Goal: Task Accomplishment & Management: Manage account settings

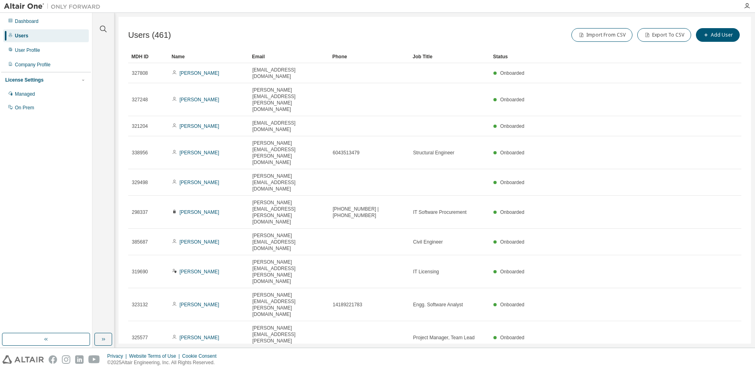
click at [330, 259] on div "Users (461) Import From CSV Export To CSV Add User Clear Load Save Save As Fiel…" at bounding box center [434, 180] width 632 height 326
click at [22, 35] on div "Users" at bounding box center [21, 36] width 13 height 6
click at [101, 31] on icon "button" at bounding box center [103, 29] width 10 height 10
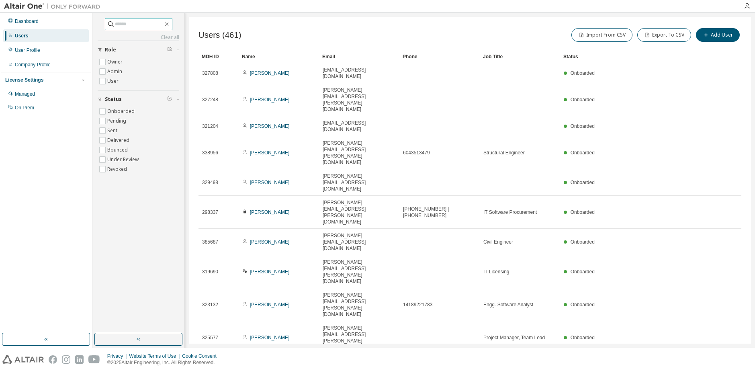
click at [119, 20] on input "text" at bounding box center [139, 24] width 48 height 8
paste input "**********"
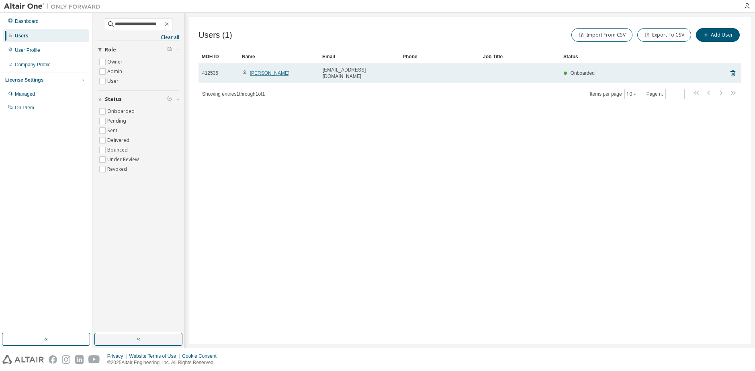
click at [269, 70] on link "[PERSON_NAME]" at bounding box center [270, 73] width 40 height 6
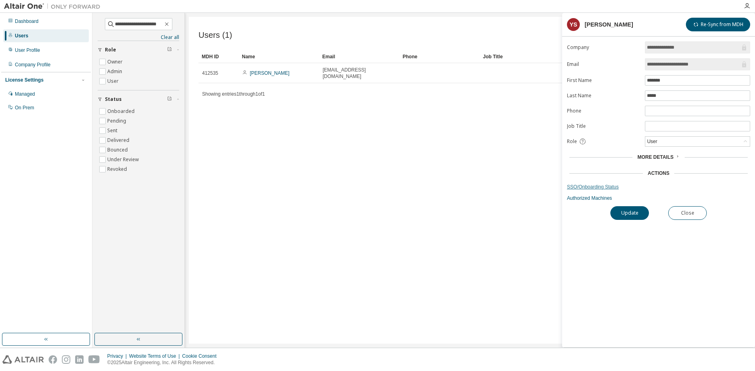
click at [585, 186] on link "SSO/Onboarding Status" at bounding box center [658, 187] width 183 height 6
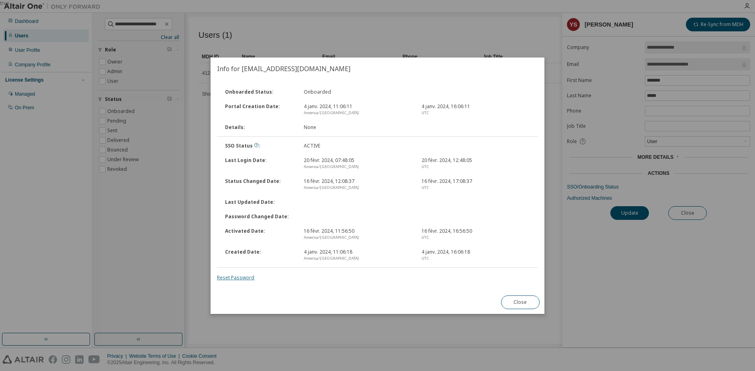
click at [241, 279] on link "Reset Password" at bounding box center [235, 277] width 37 height 7
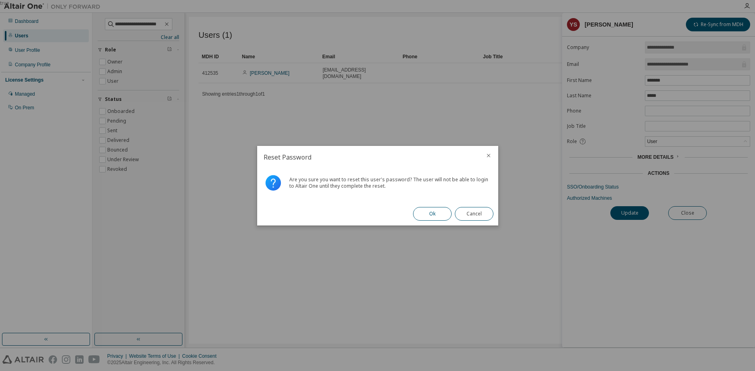
click at [436, 212] on button "Ok" at bounding box center [432, 214] width 39 height 14
click at [474, 209] on button "Close" at bounding box center [474, 214] width 39 height 14
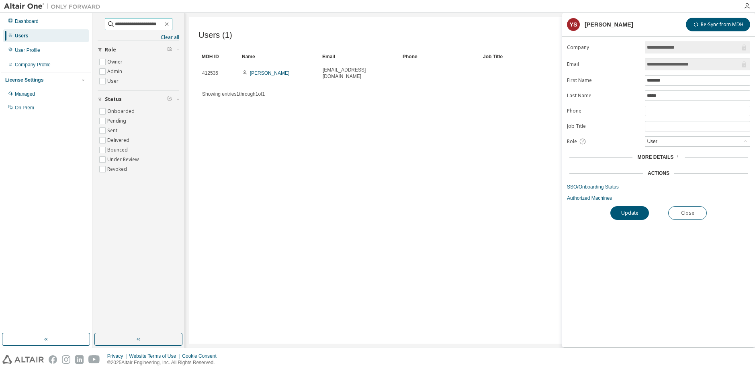
click at [123, 27] on input "**********" at bounding box center [139, 24] width 48 height 8
paste input "text"
type input "**********"
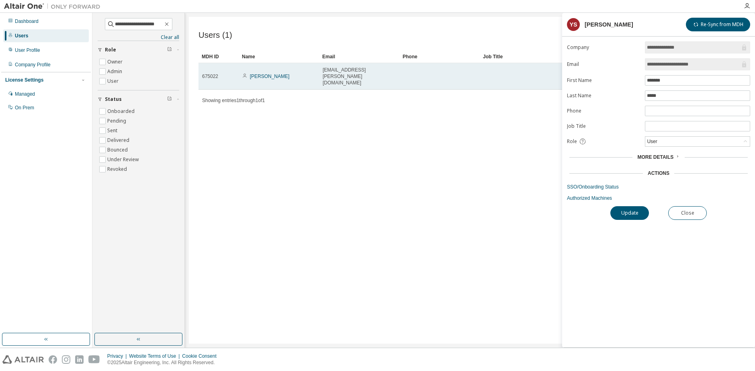
click at [265, 66] on td "[PERSON_NAME]" at bounding box center [279, 76] width 80 height 27
click at [269, 73] on link "[PERSON_NAME]" at bounding box center [270, 76] width 40 height 6
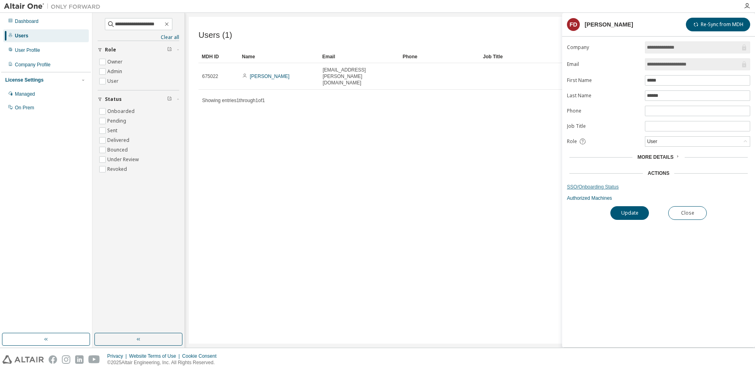
click at [595, 188] on link "SSO/Onboarding Status" at bounding box center [658, 187] width 183 height 6
